Goal: Task Accomplishment & Management: Manage account settings

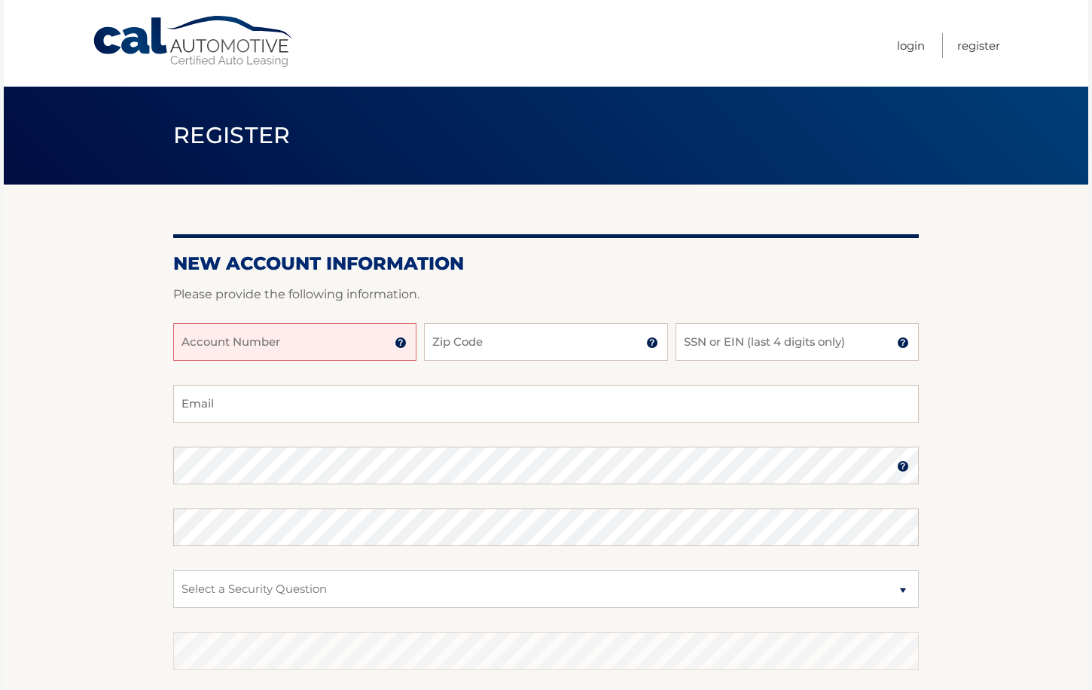
click at [356, 337] on input "Account Number" at bounding box center [294, 342] width 243 height 38
type input "44455992216"
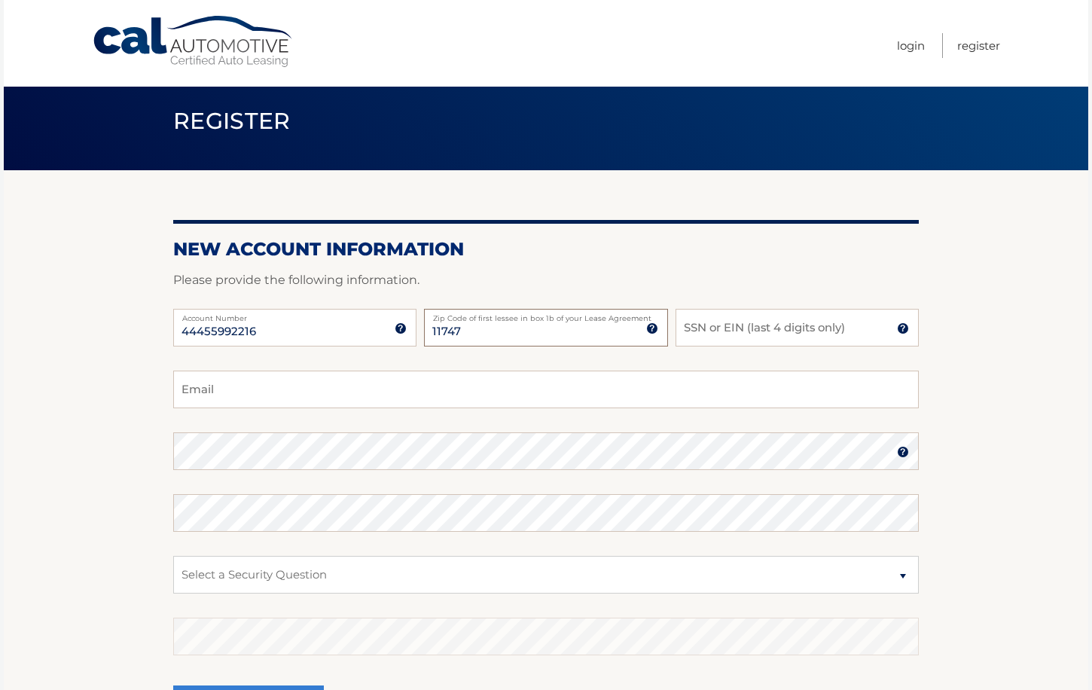
scroll to position [14, 0]
type input "11747"
click at [711, 326] on input "SSN or EIN (last 4 digits only)" at bounding box center [797, 328] width 243 height 38
type input "2477"
type input "mjaltman4@gmail.com"
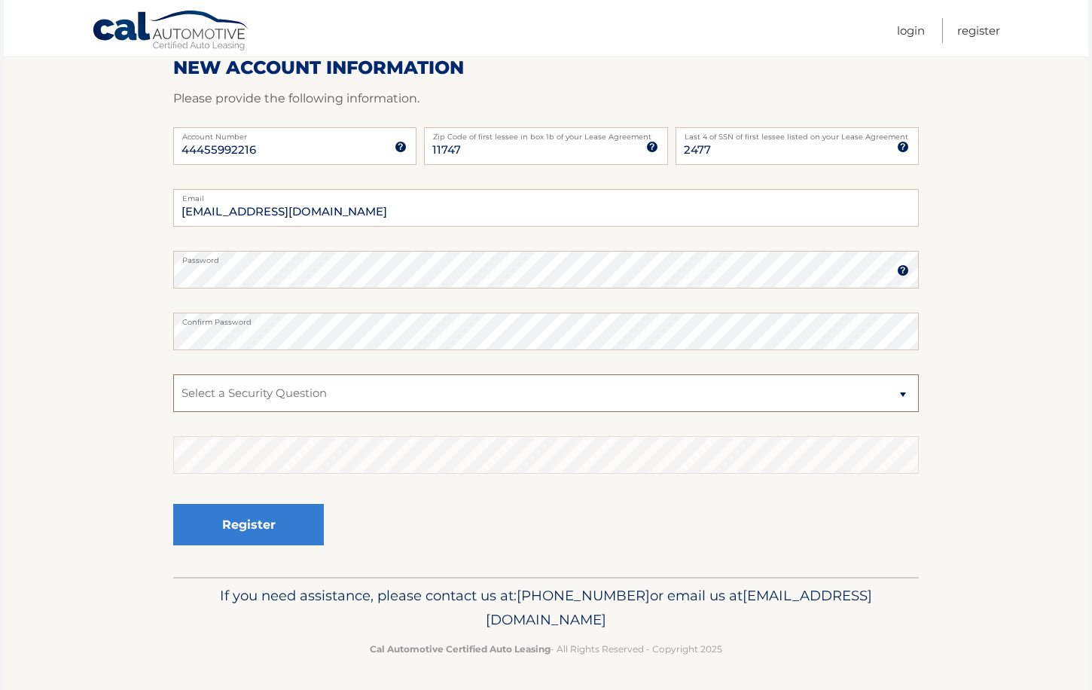
scroll to position [197, 0]
select select "3"
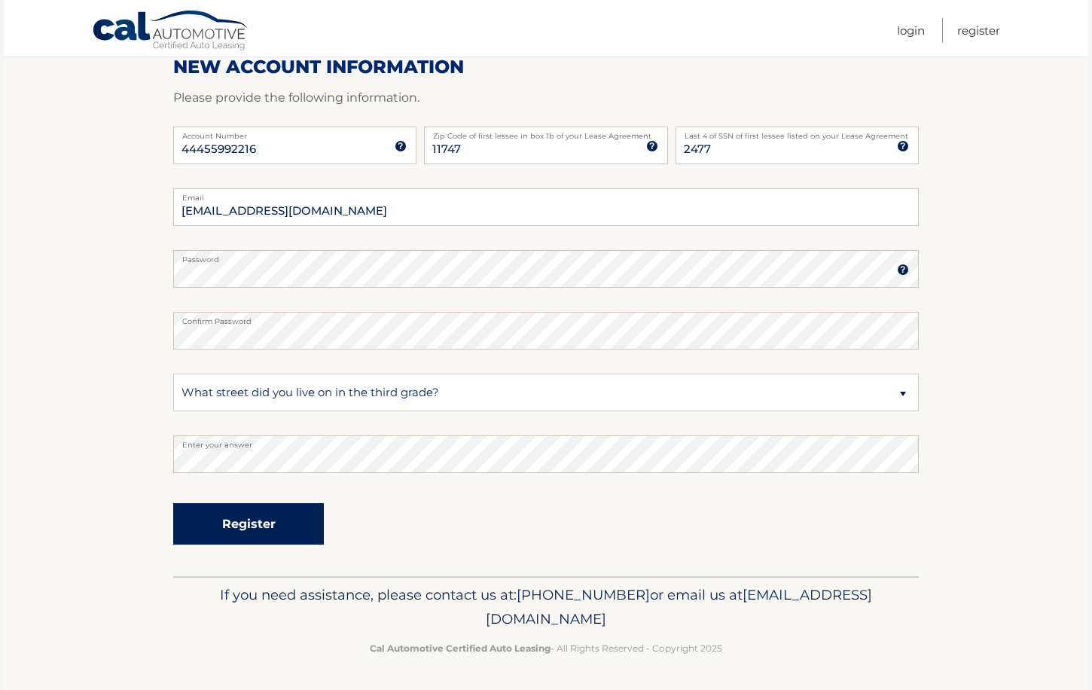
click at [270, 521] on button "Register" at bounding box center [248, 523] width 151 height 41
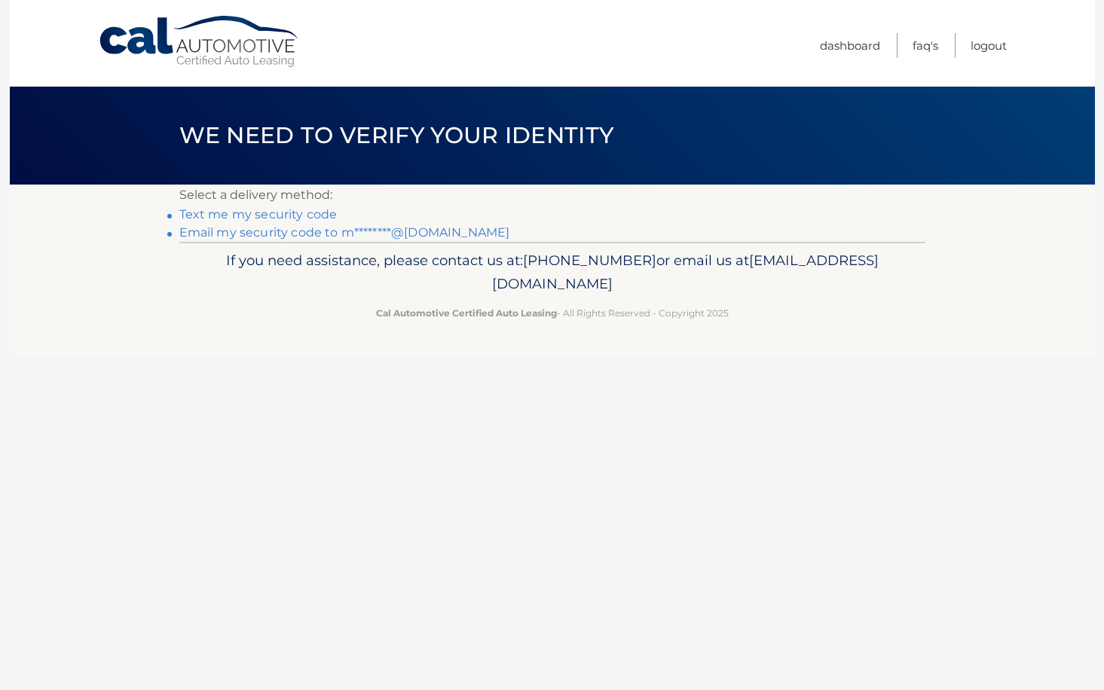
click at [273, 216] on link "Text me my security code" at bounding box center [258, 214] width 158 height 14
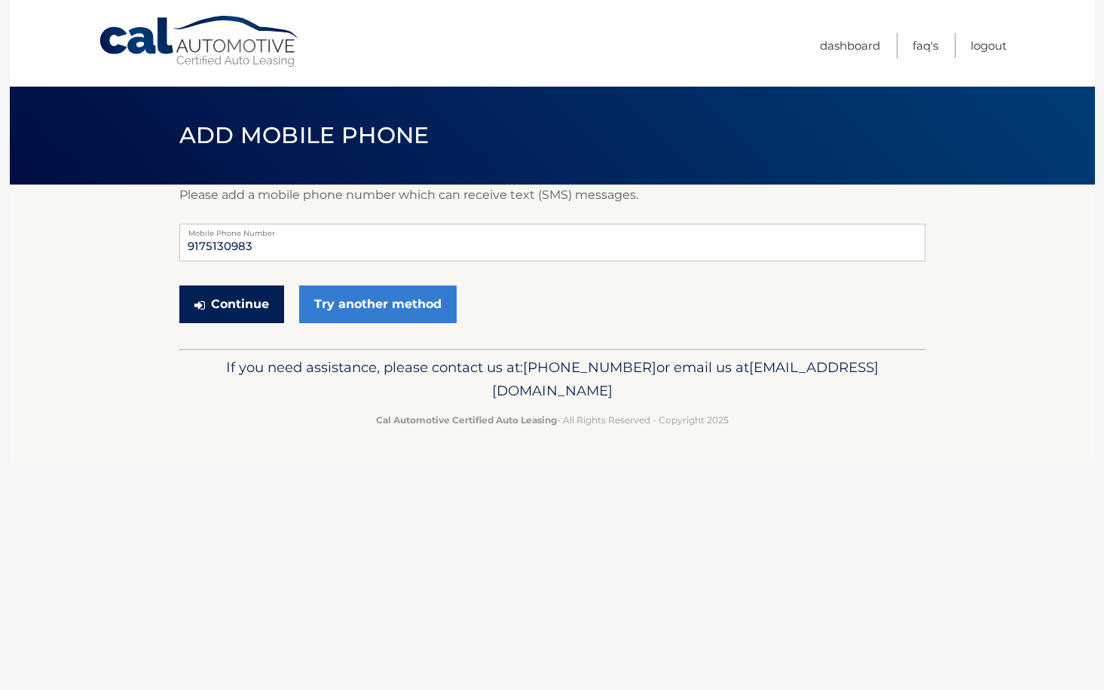
click at [228, 298] on button "Continue" at bounding box center [231, 305] width 105 height 38
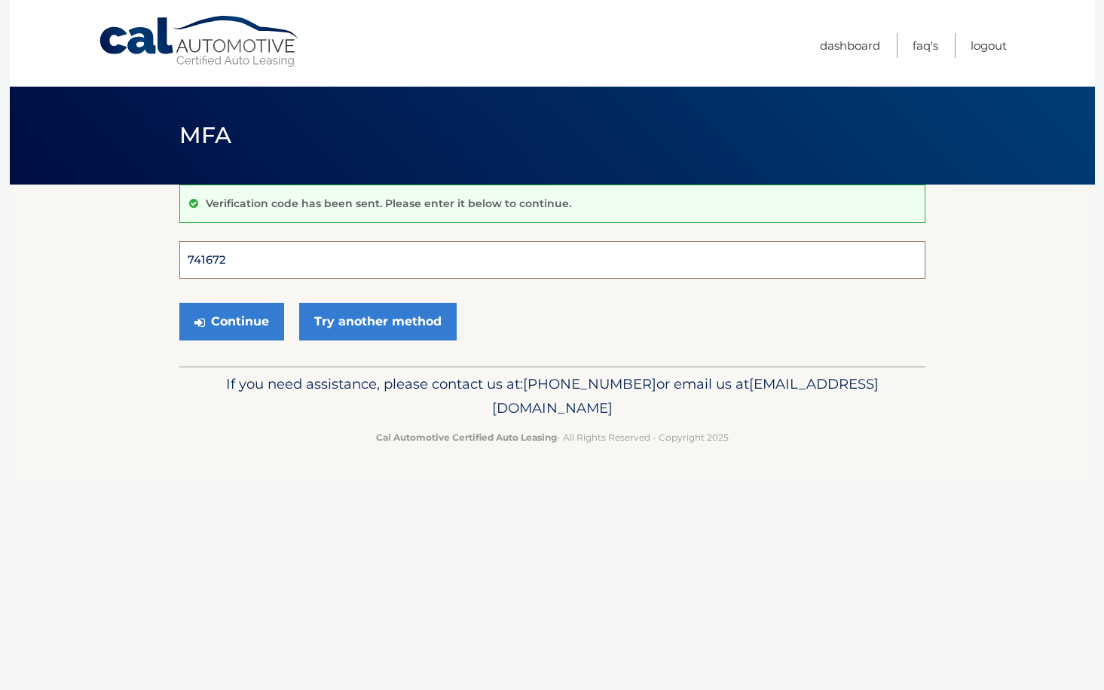
type input "741672"
click at [231, 321] on button "Continue" at bounding box center [231, 322] width 105 height 38
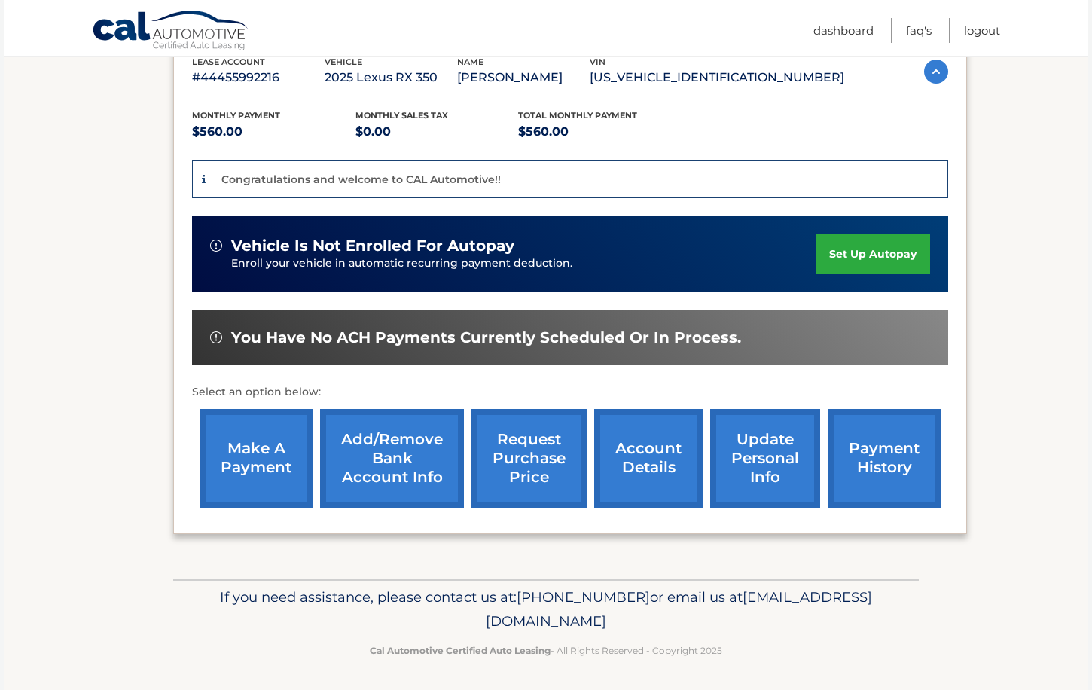
scroll to position [275, 0]
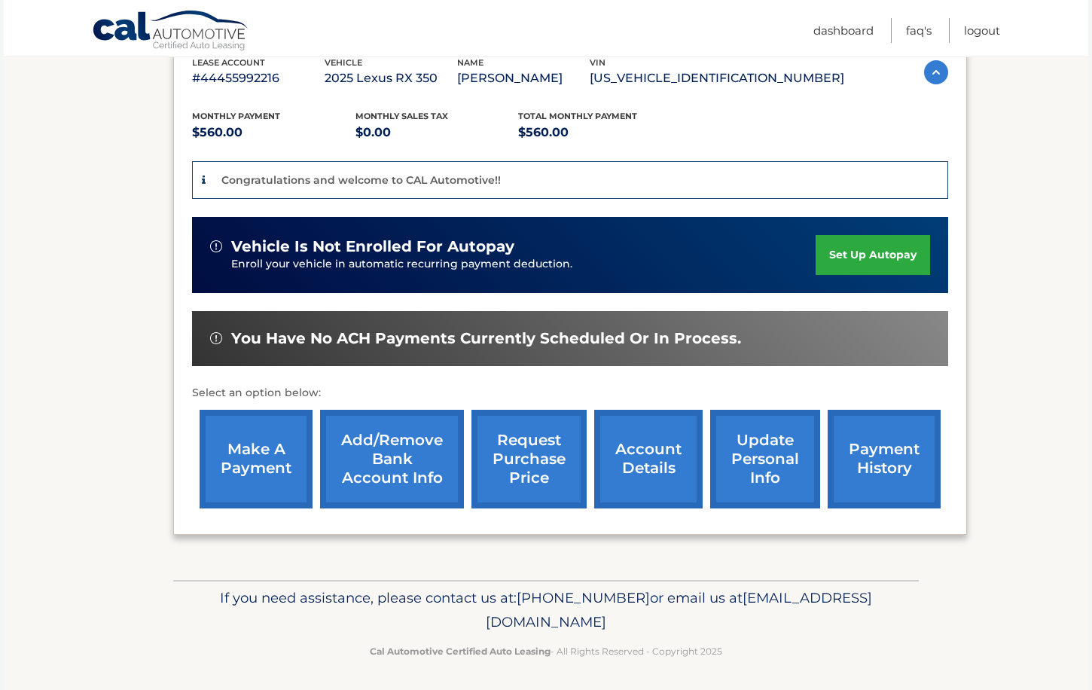
click at [851, 245] on link "set up autopay" at bounding box center [873, 255] width 115 height 40
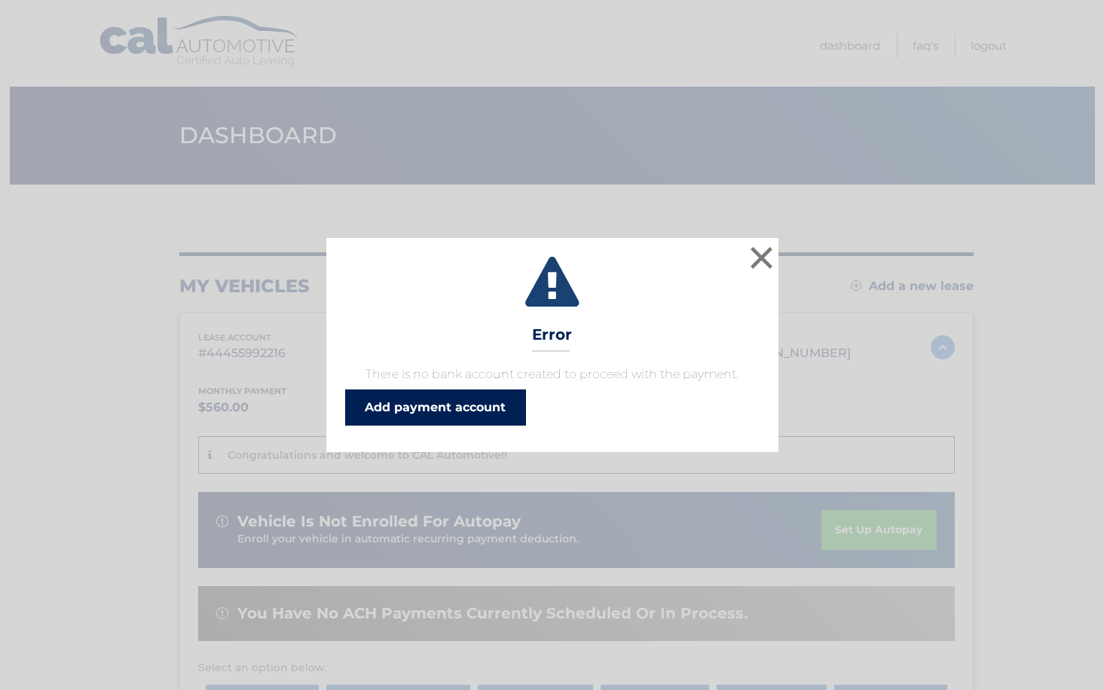
click at [429, 403] on link "Add payment account" at bounding box center [435, 407] width 181 height 36
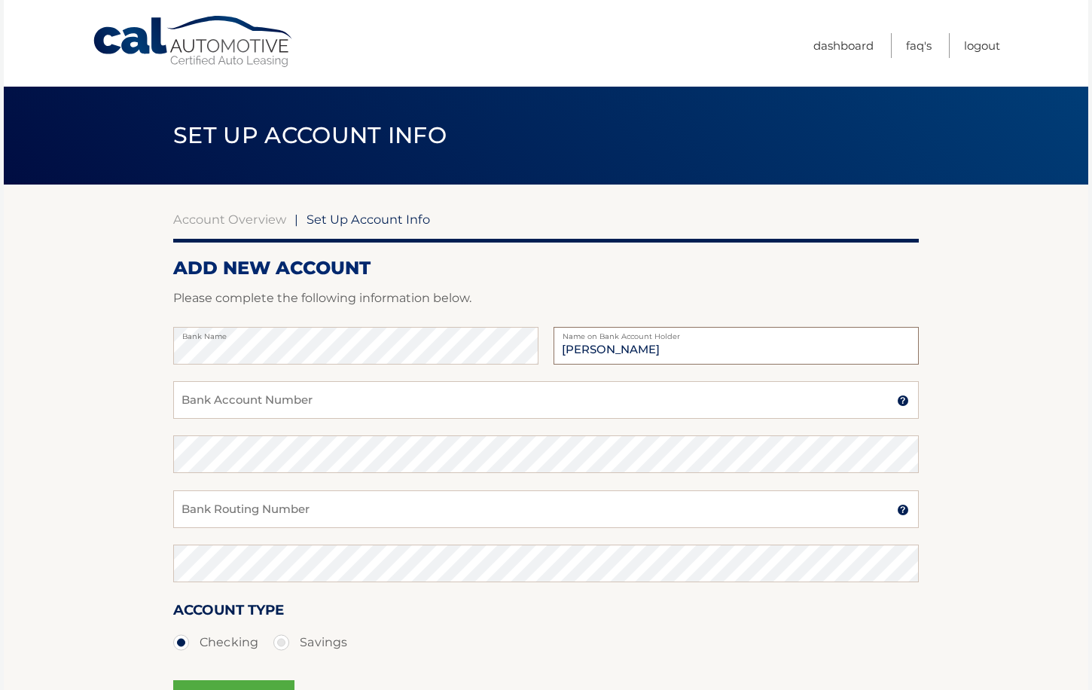
type input "Marcy Altman"
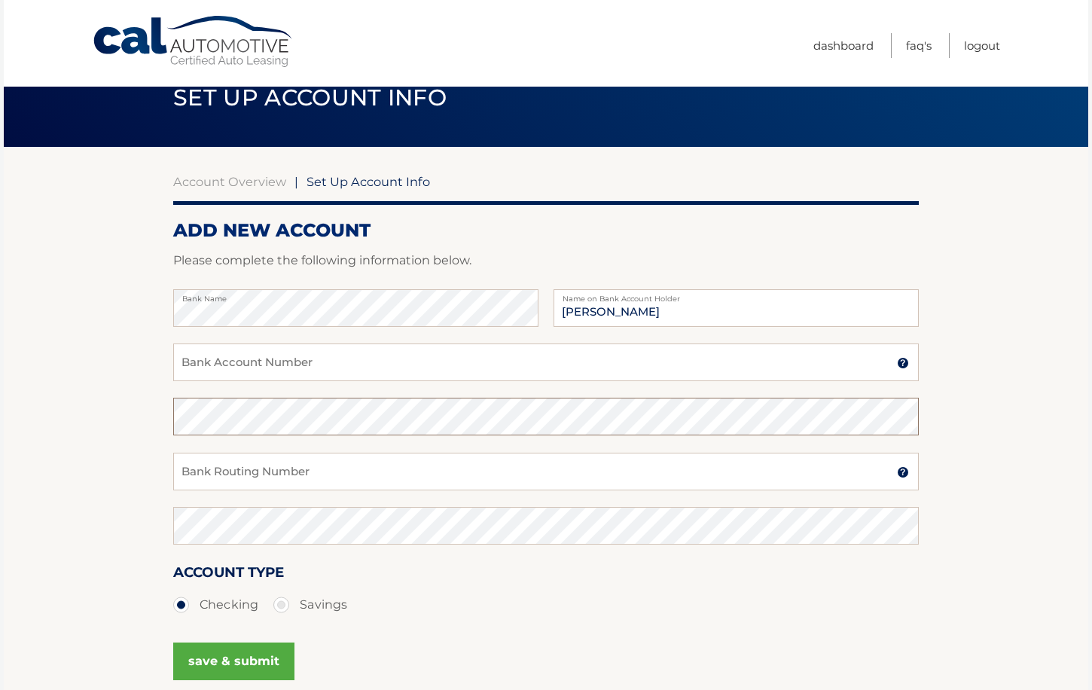
scroll to position [66, 0]
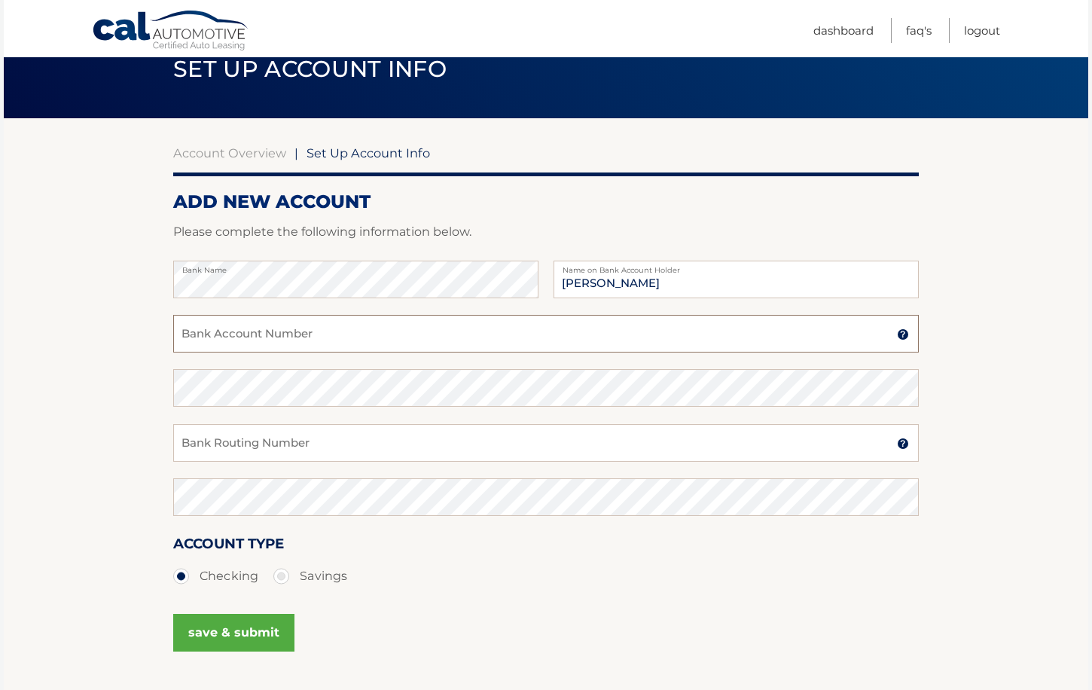
click at [408, 339] on input "Bank Account Number" at bounding box center [546, 334] width 746 height 38
type input "9977539668"
click at [400, 432] on input "Bank Routing Number" at bounding box center [546, 443] width 746 height 38
type input "221473652"
click at [218, 631] on button "save & submit" at bounding box center [233, 633] width 121 height 38
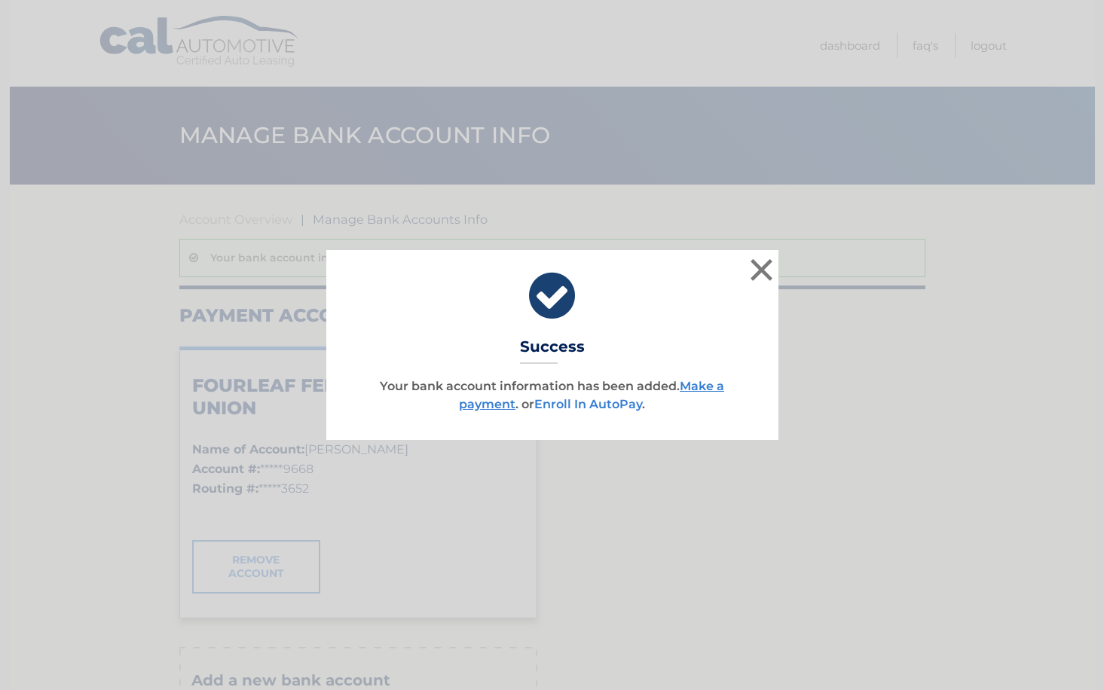
click at [596, 401] on link "Enroll In AutoPay" at bounding box center [588, 404] width 108 height 14
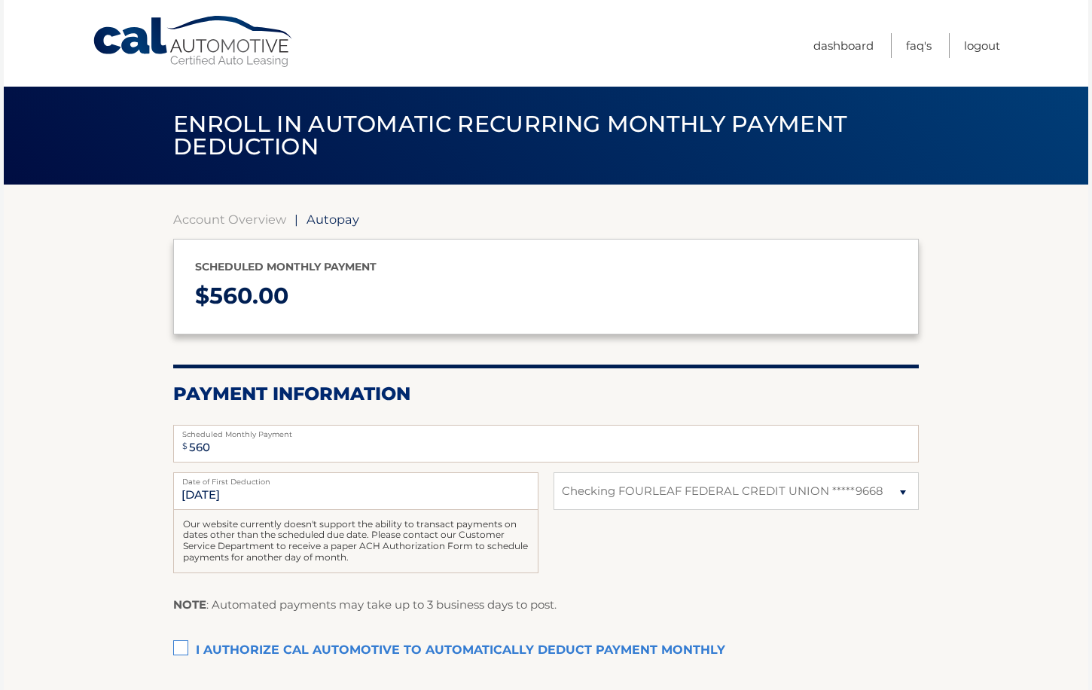
select select "YWExMmIxZjEtYWYwNS00MTFkLTkwOTAtMTM1NDIxNDYzODI2"
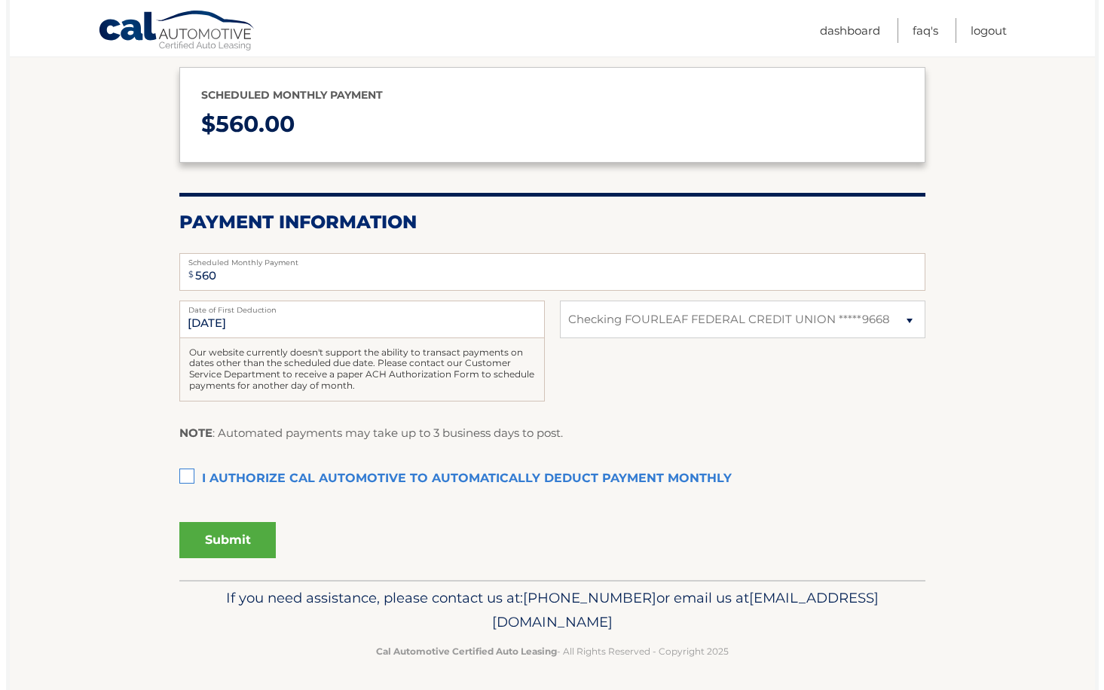
scroll to position [171, 0]
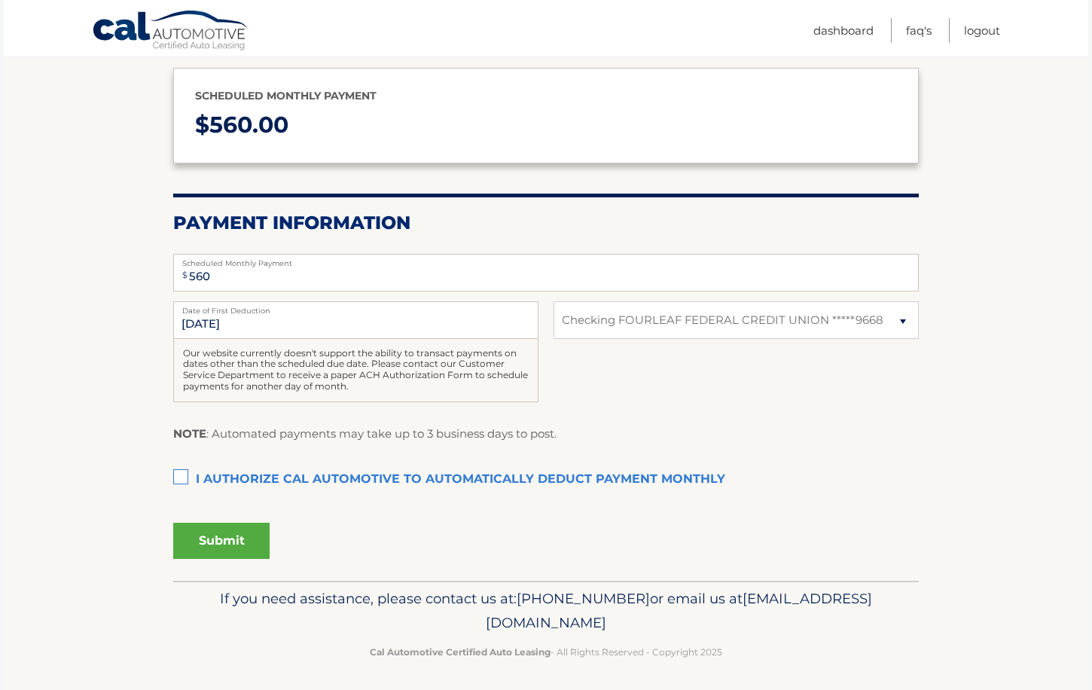
click at [179, 472] on label "I authorize cal automotive to automatically deduct payment monthly This checkbo…" at bounding box center [546, 480] width 746 height 30
click at [0, 0] on input "I authorize cal automotive to automatically deduct payment monthly This checkbo…" at bounding box center [0, 0] width 0 height 0
click at [212, 536] on button "Submit" at bounding box center [221, 541] width 96 height 36
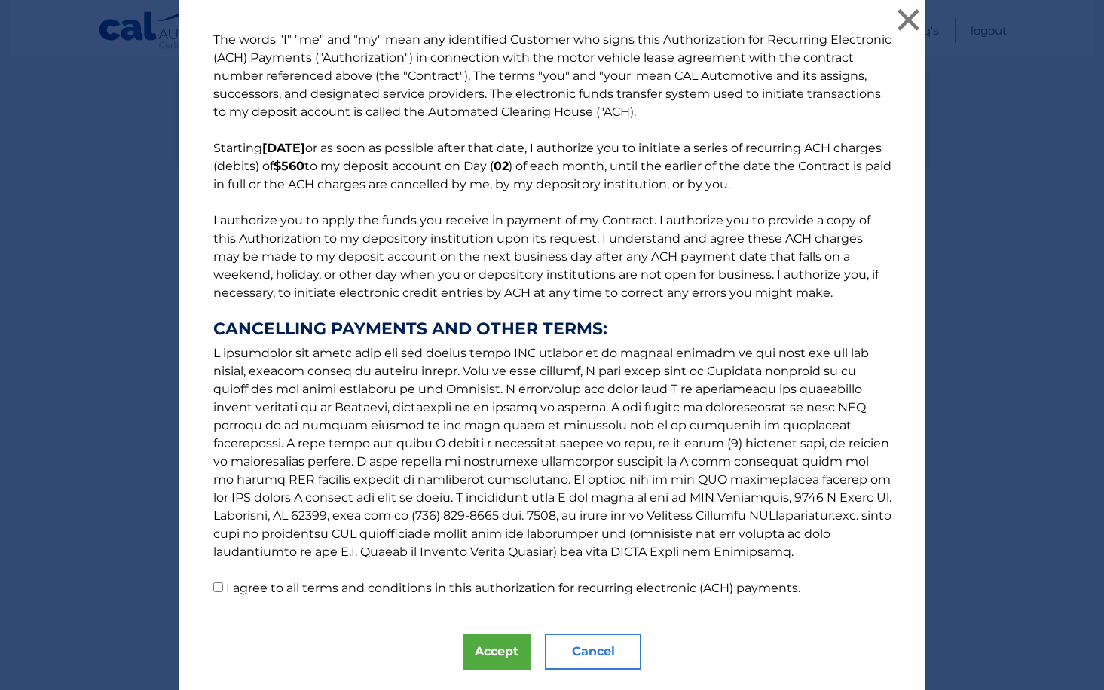
click at [374, 588] on label "I agree to all terms and conditions in this authorization for recurring electro…" at bounding box center [513, 588] width 574 height 14
click at [223, 588] on input "I agree to all terms and conditions in this authorization for recurring electro…" at bounding box center [218, 587] width 10 height 10
checkbox input "true"
click at [484, 659] on button "Accept" at bounding box center [497, 652] width 68 height 36
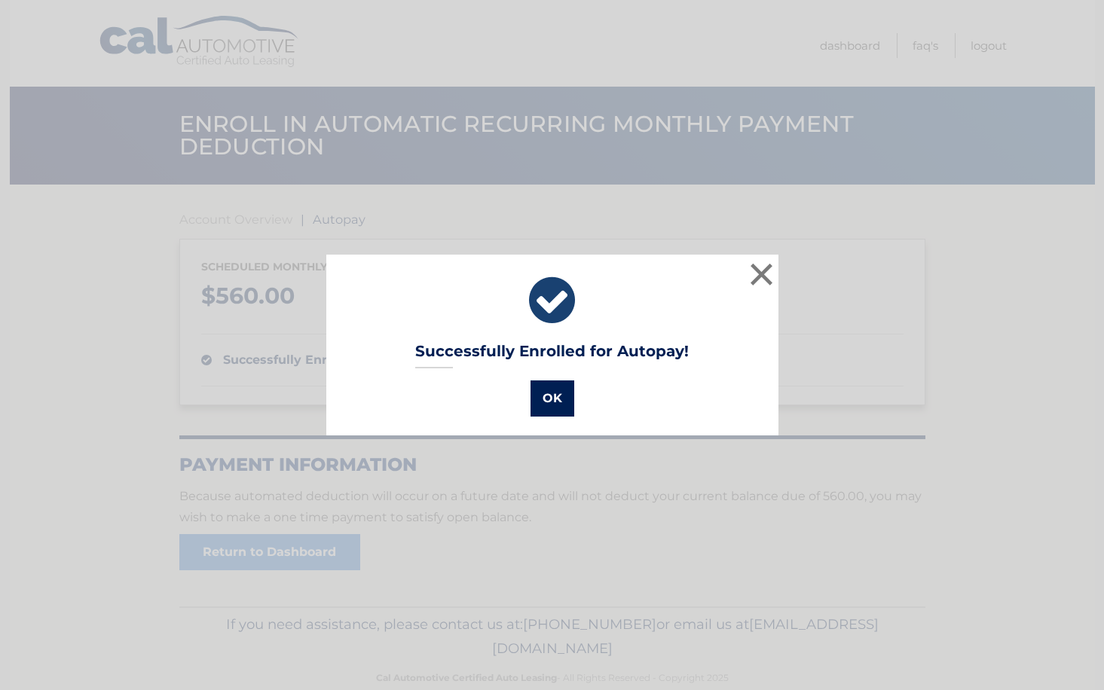
click at [542, 405] on button "OK" at bounding box center [552, 398] width 44 height 36
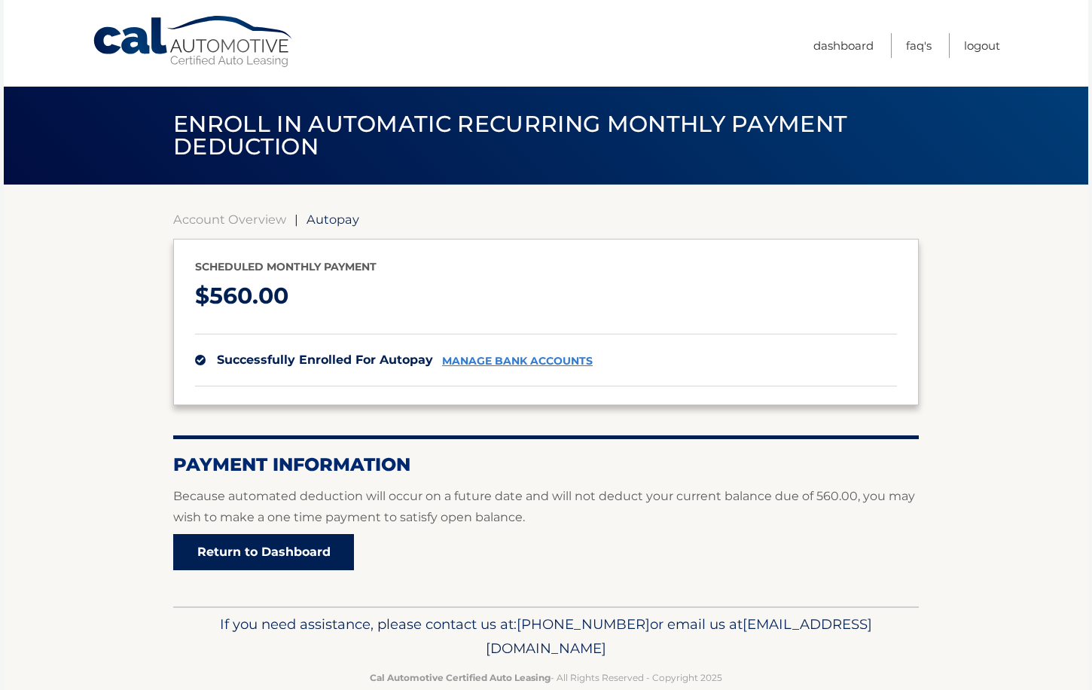
click at [277, 549] on link "Return to Dashboard" at bounding box center [263, 552] width 181 height 36
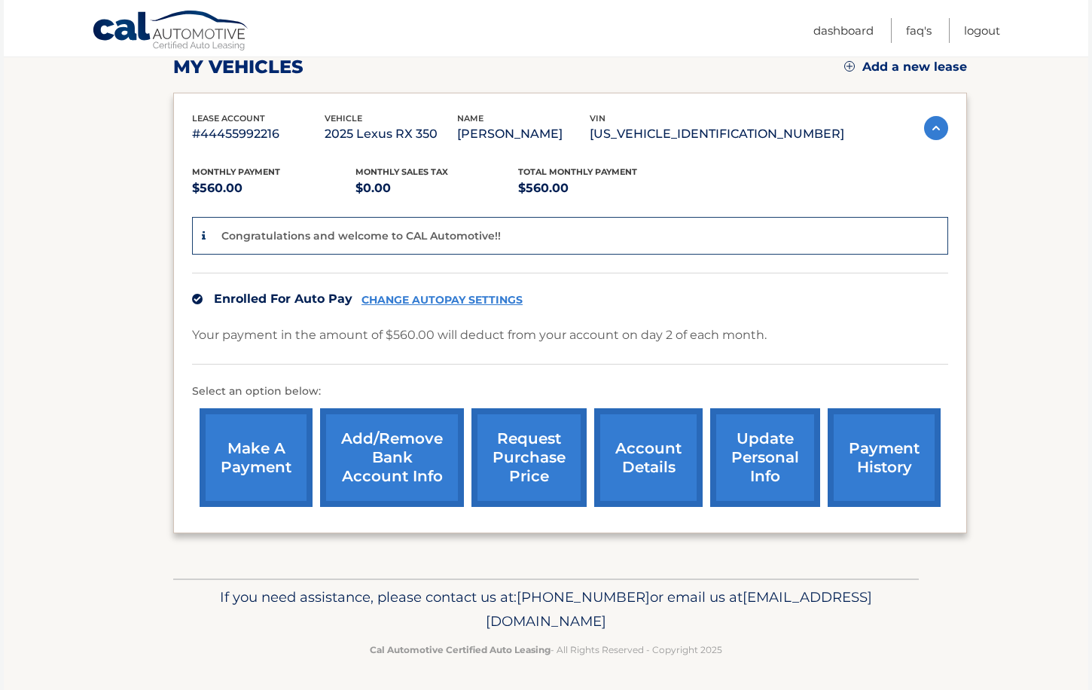
scroll to position [218, 0]
click at [985, 30] on link "Logout" at bounding box center [982, 30] width 36 height 25
